Goal: Transaction & Acquisition: Download file/media

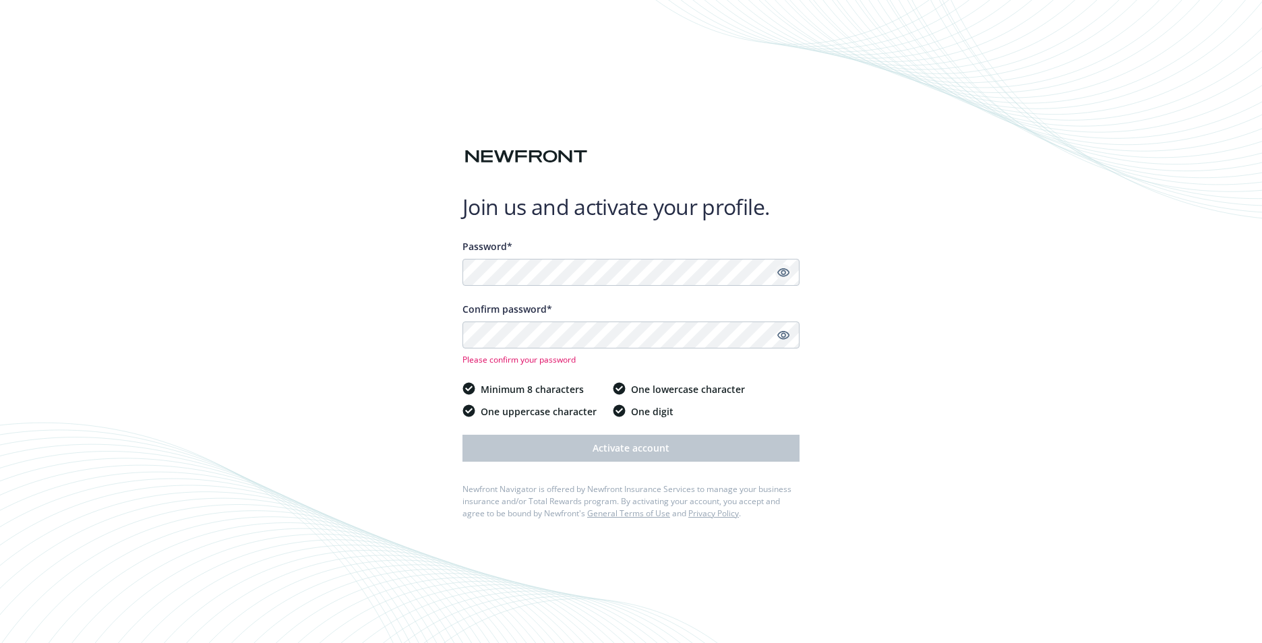
click at [785, 272] on icon "Show password" at bounding box center [783, 272] width 12 height 12
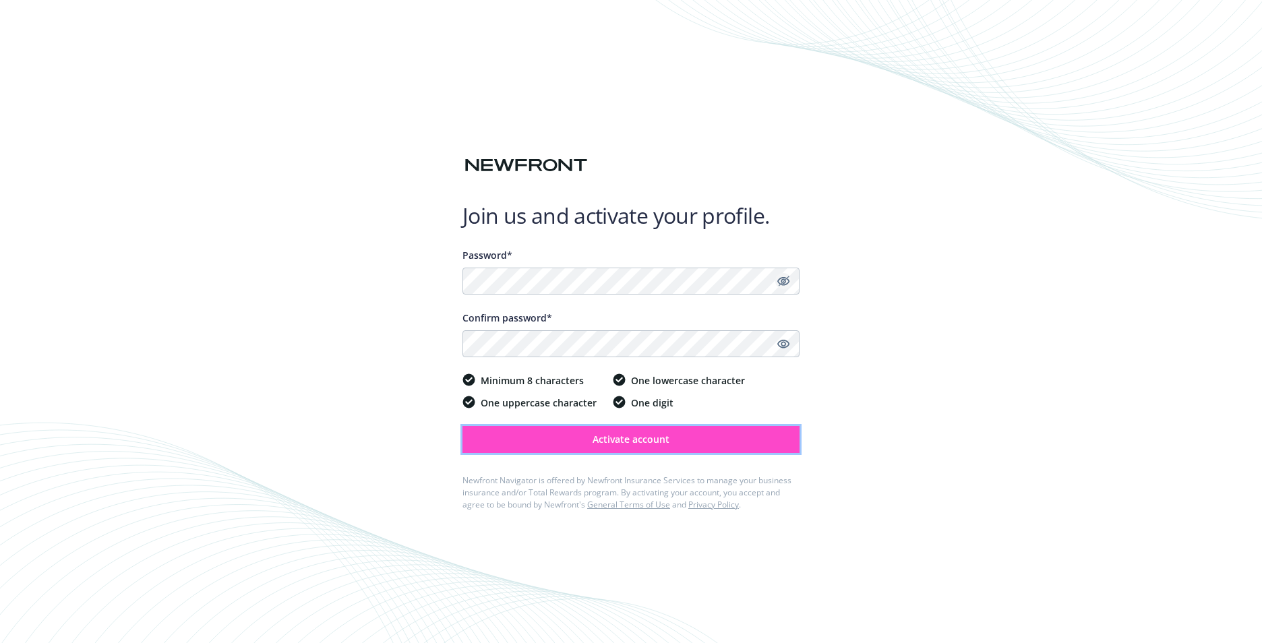
click at [591, 447] on button "Activate account" at bounding box center [630, 439] width 337 height 27
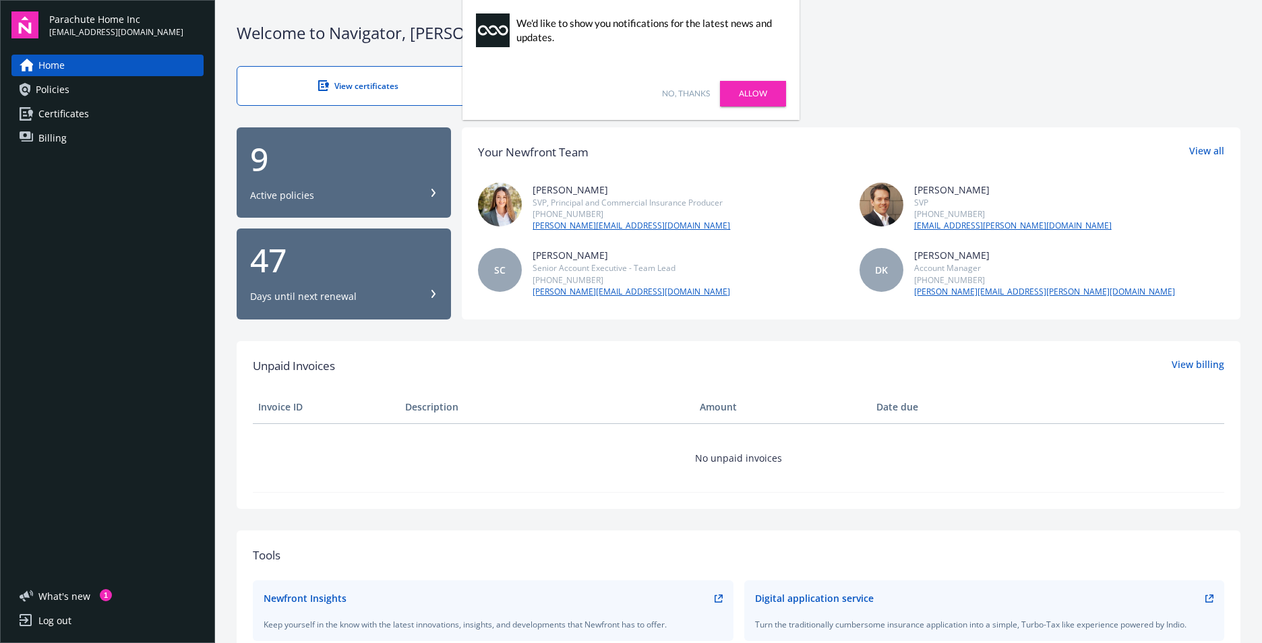
click at [53, 83] on span "Policies" at bounding box center [53, 90] width 34 height 22
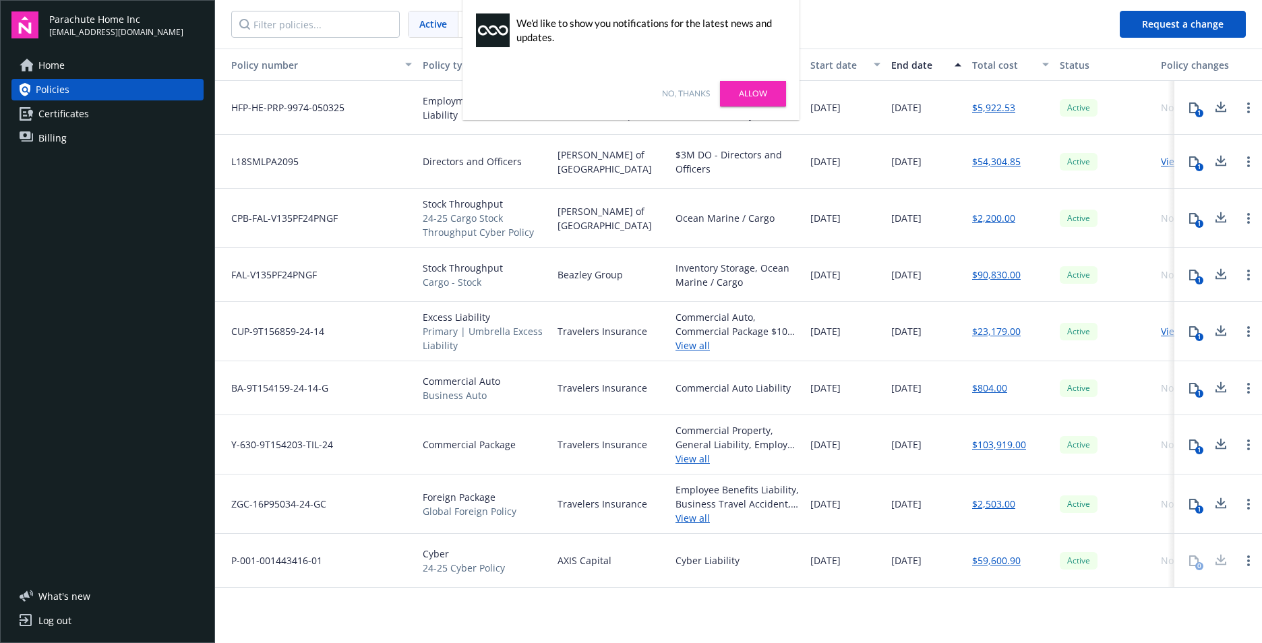
click at [681, 91] on link "No, thanks" at bounding box center [686, 94] width 48 height 12
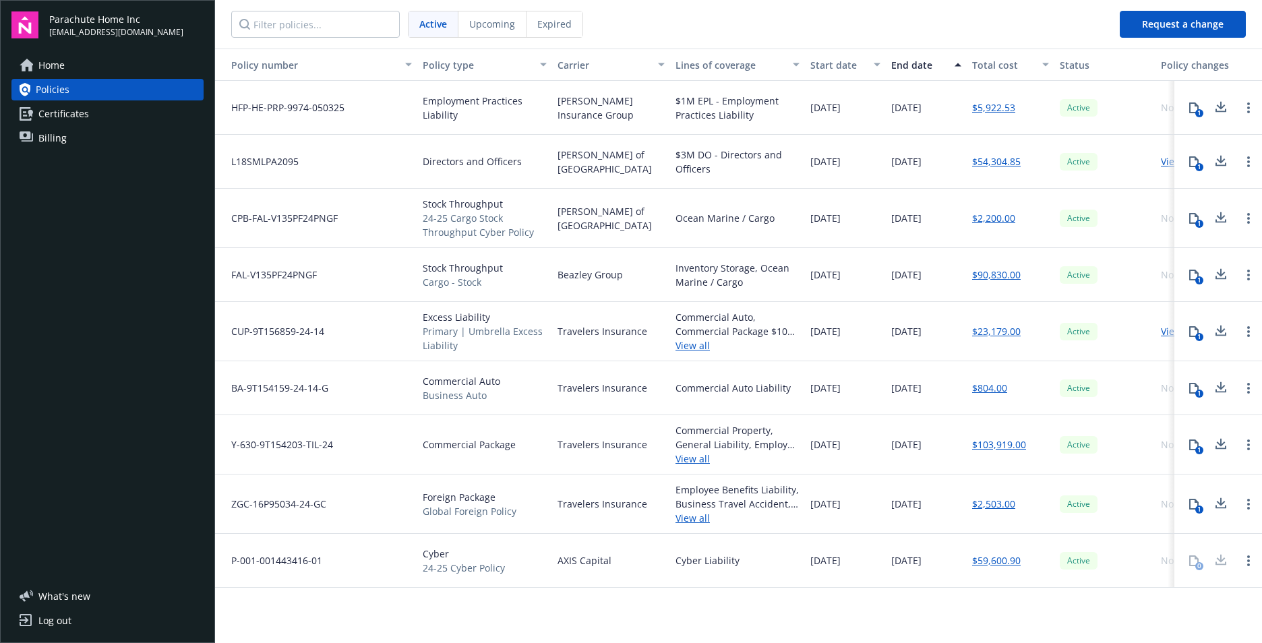
click at [1053, 15] on nav "Active Upcoming Expired" at bounding box center [662, 24] width 894 height 49
click at [1213, 104] on icon at bounding box center [1221, 107] width 16 height 17
click at [1218, 166] on icon at bounding box center [1221, 163] width 11 height 3
click at [1222, 216] on icon at bounding box center [1221, 218] width 16 height 17
click at [1220, 274] on icon at bounding box center [1221, 272] width 9 height 8
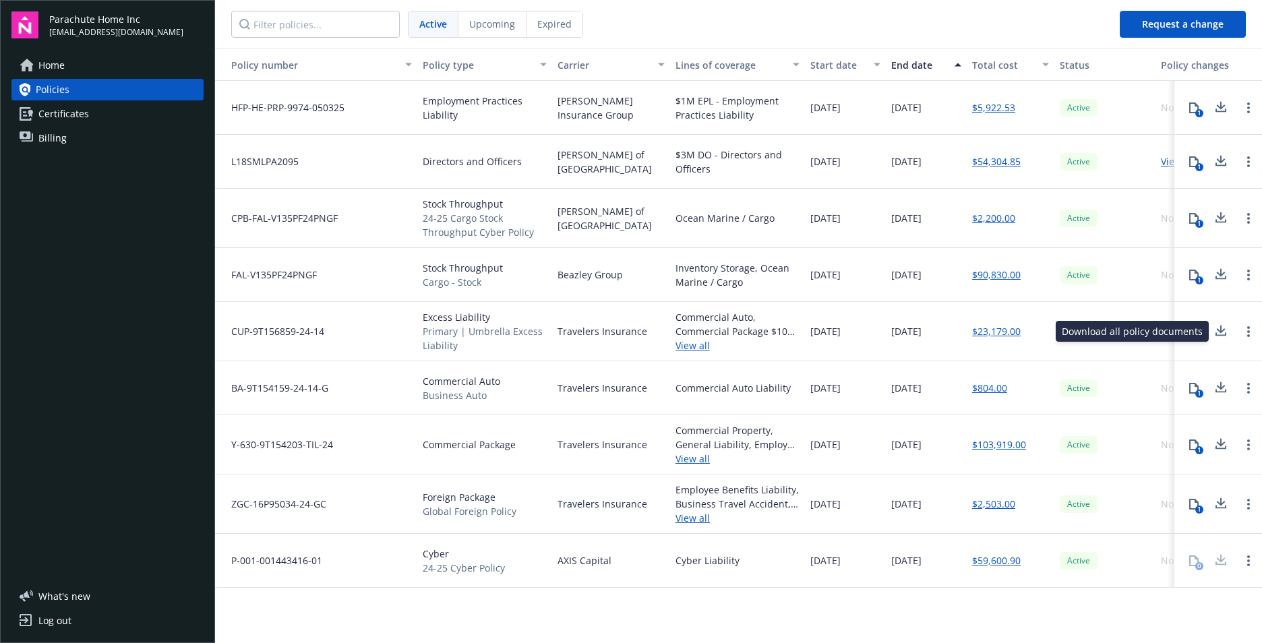
click at [1220, 332] on icon at bounding box center [1221, 331] width 16 height 17
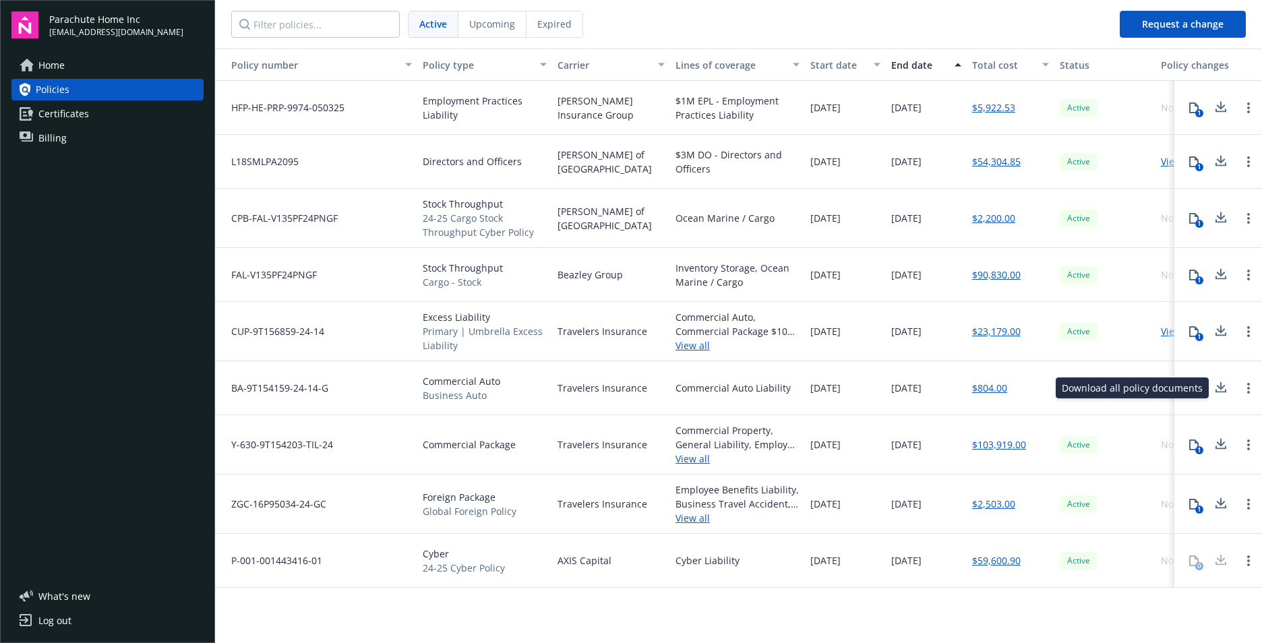
click at [1222, 390] on icon at bounding box center [1221, 388] width 16 height 17
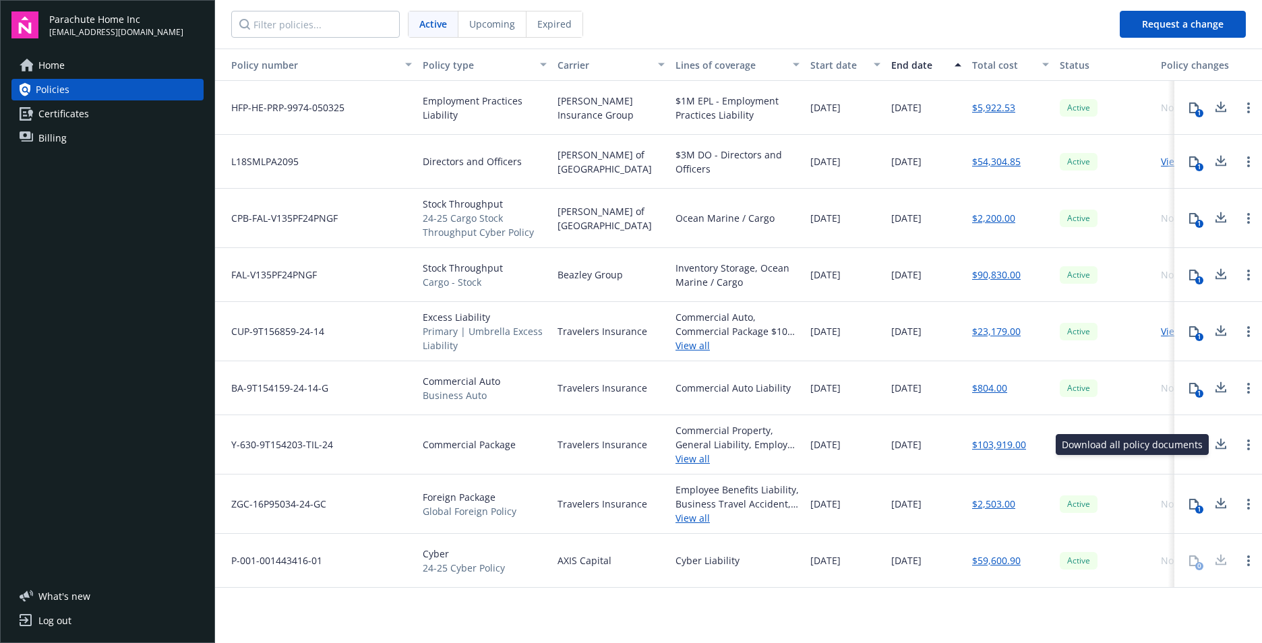
click at [1220, 446] on icon at bounding box center [1221, 442] width 9 height 8
click at [1222, 510] on icon at bounding box center [1221, 504] width 16 height 17
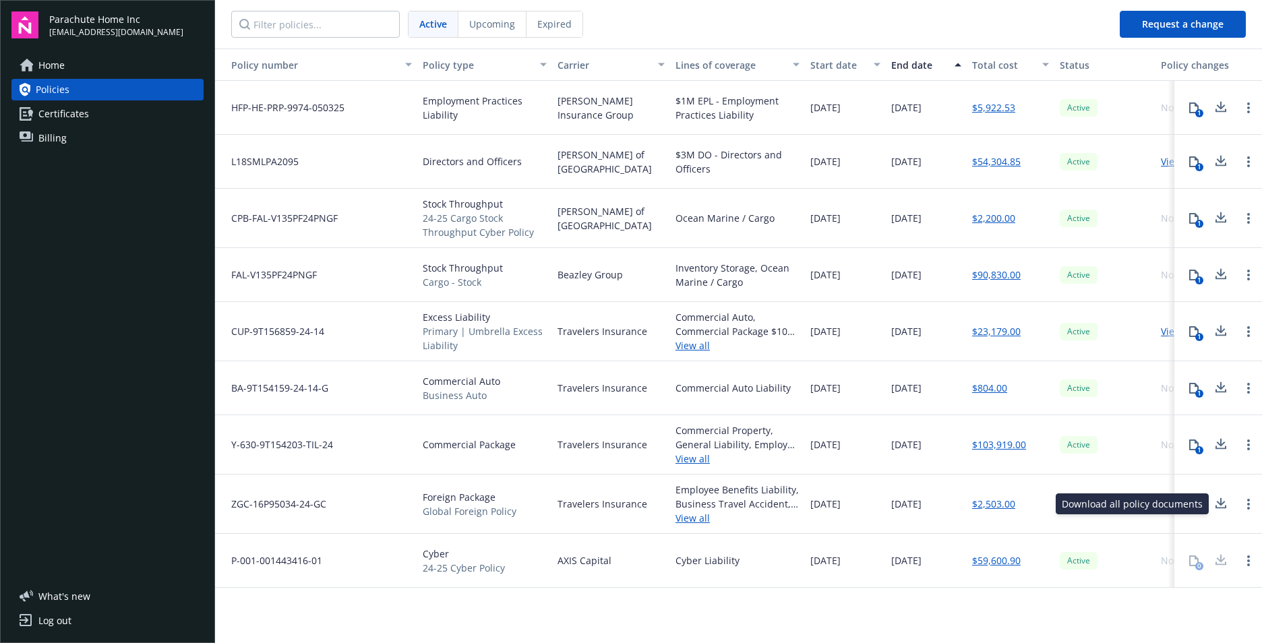
click at [1224, 564] on div at bounding box center [1220, 560] width 27 height 27
click at [1040, 33] on nav "Active Upcoming Expired" at bounding box center [662, 24] width 894 height 49
click at [1247, 107] on icon "Open options" at bounding box center [1248, 107] width 3 height 11
click at [1015, 23] on nav "Active Upcoming Expired" at bounding box center [662, 24] width 894 height 49
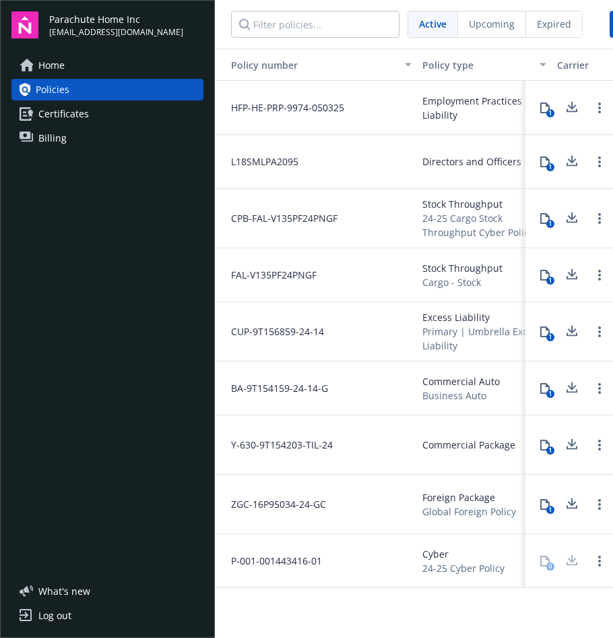
click at [459, 119] on span "Employment Practices Liability" at bounding box center [485, 108] width 124 height 28
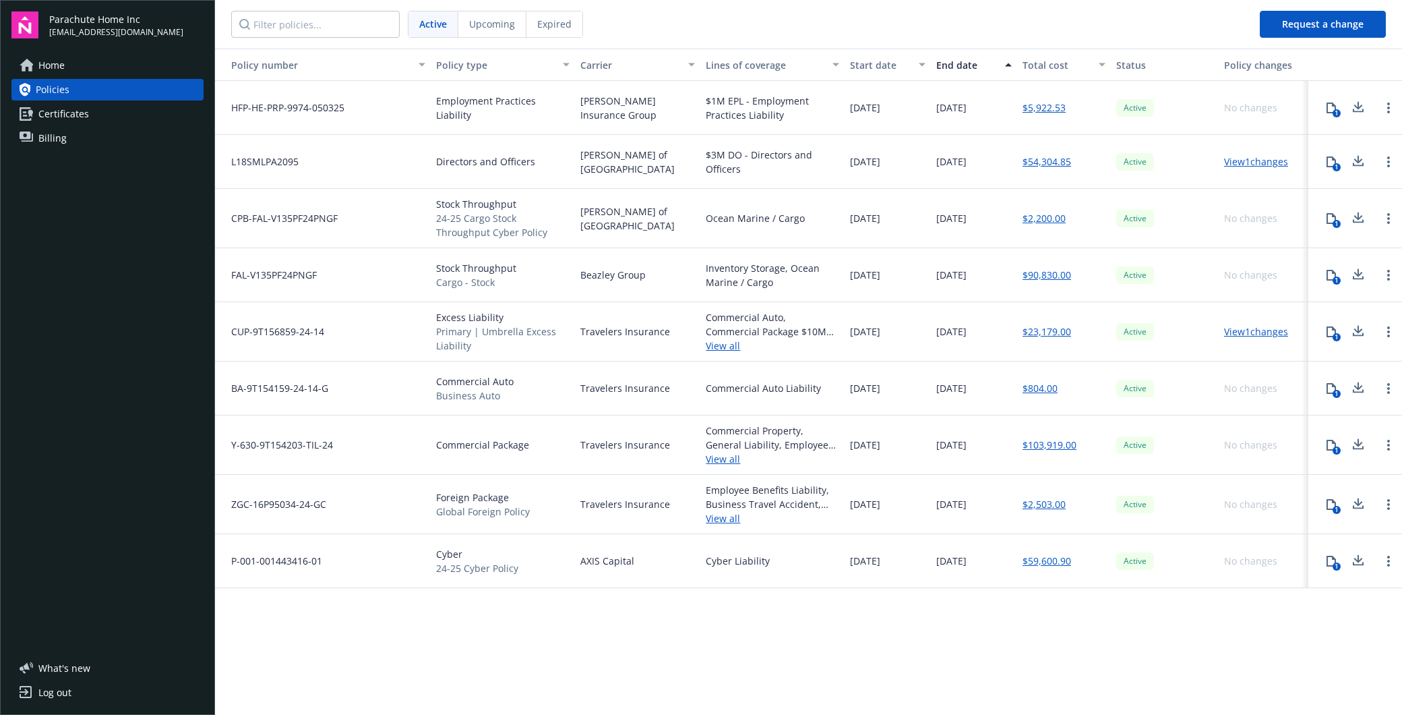
click at [779, 614] on div "Policy number Policy type Carrier Lines of coverage Start date End date Total c…" at bounding box center [808, 381] width 1187 height 664
click at [1261, 556] on icon at bounding box center [1358, 560] width 16 height 17
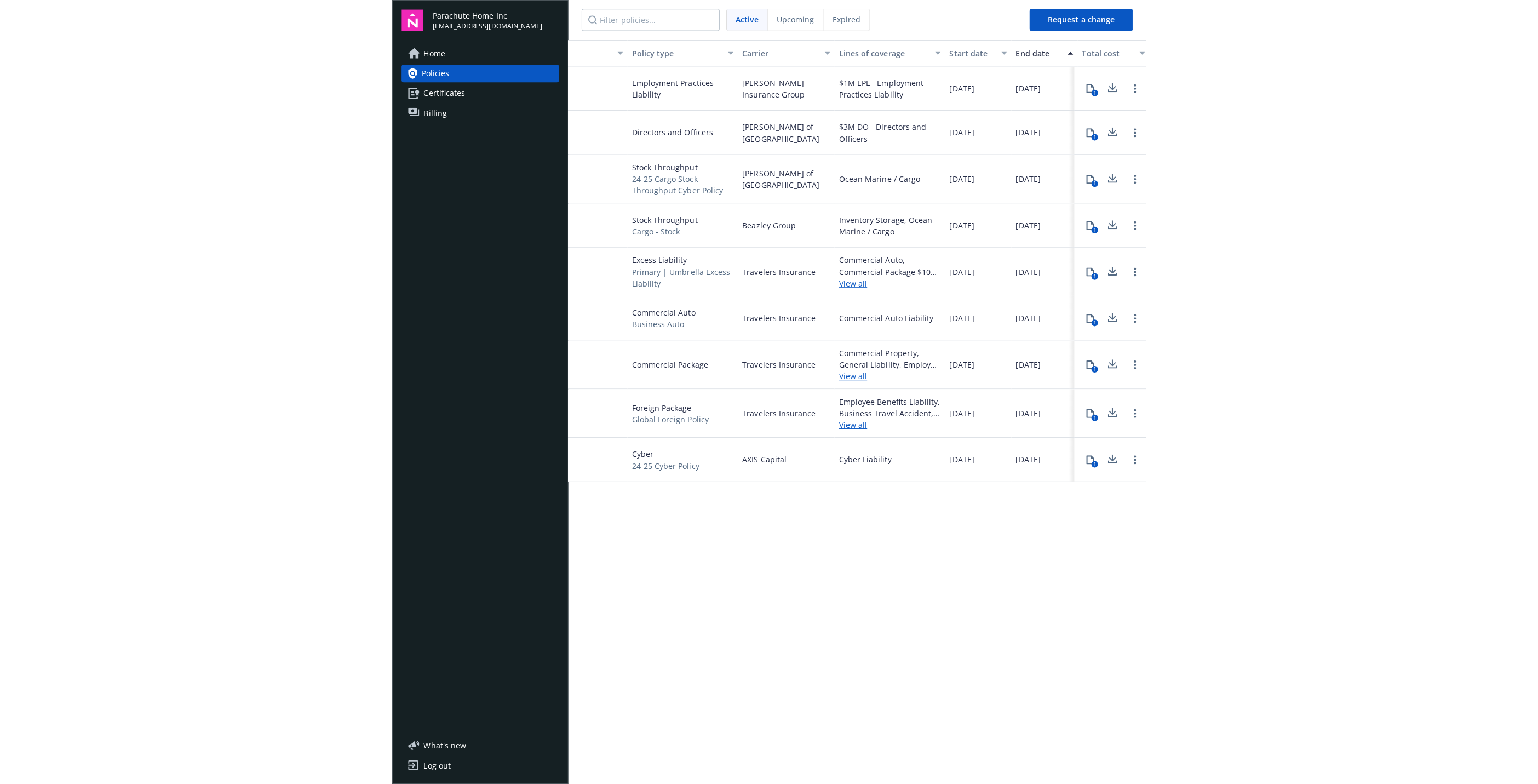
scroll to position [0, 115]
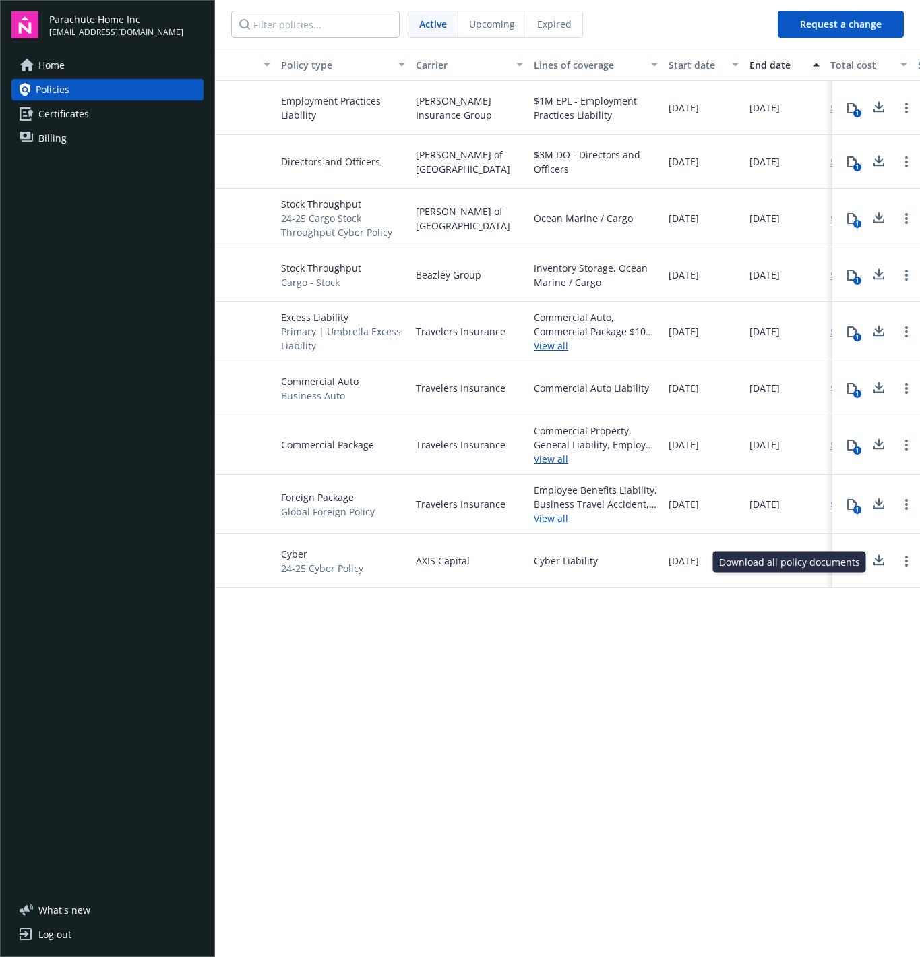
click at [59, 105] on span "Certificates" at bounding box center [63, 114] width 51 height 22
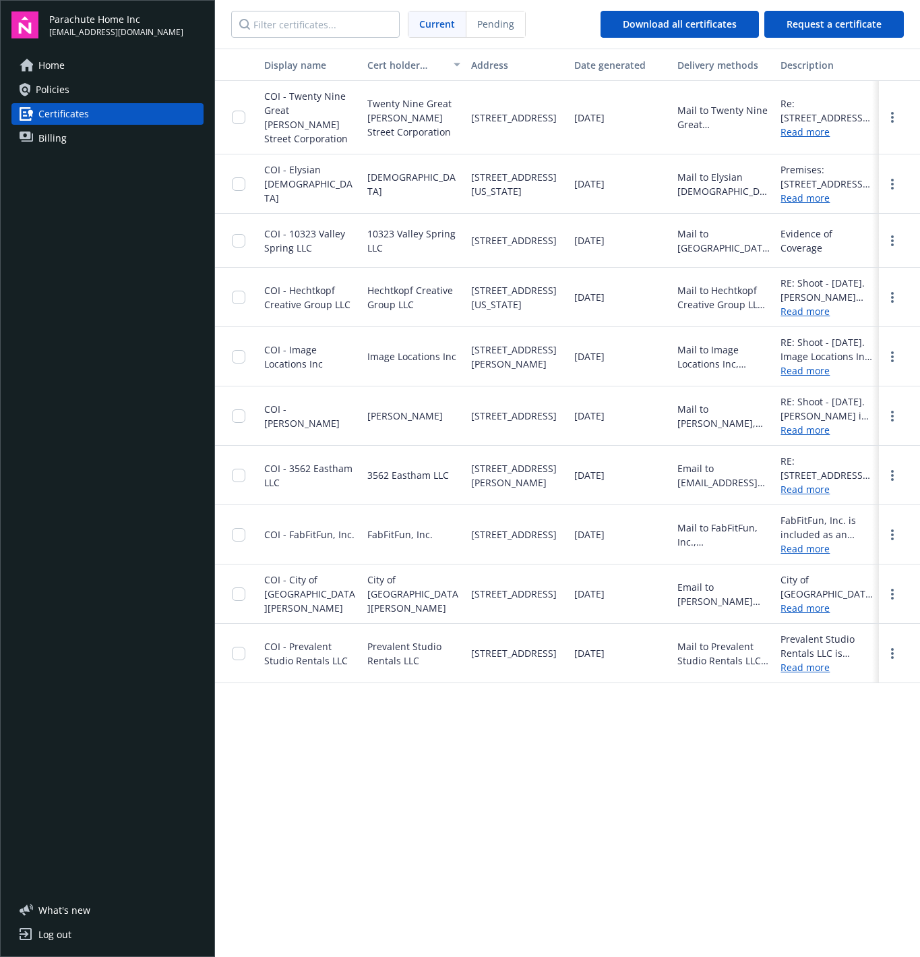
click at [37, 86] on span "Policies" at bounding box center [53, 90] width 34 height 22
